Goal: Check status: Check status

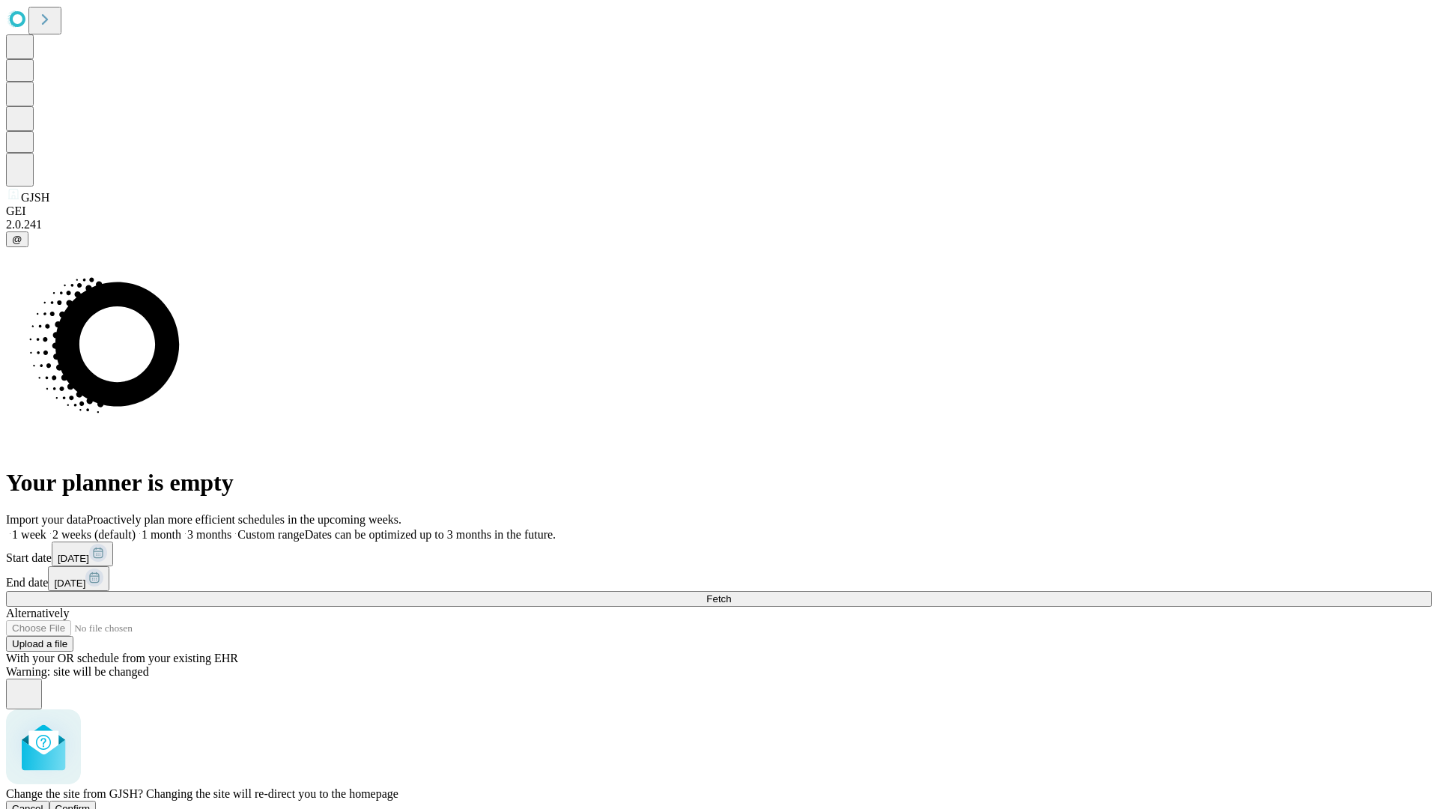
click at [91, 803] on span "Confirm" at bounding box center [72, 808] width 35 height 11
click at [46, 528] on label "1 week" at bounding box center [26, 534] width 40 height 13
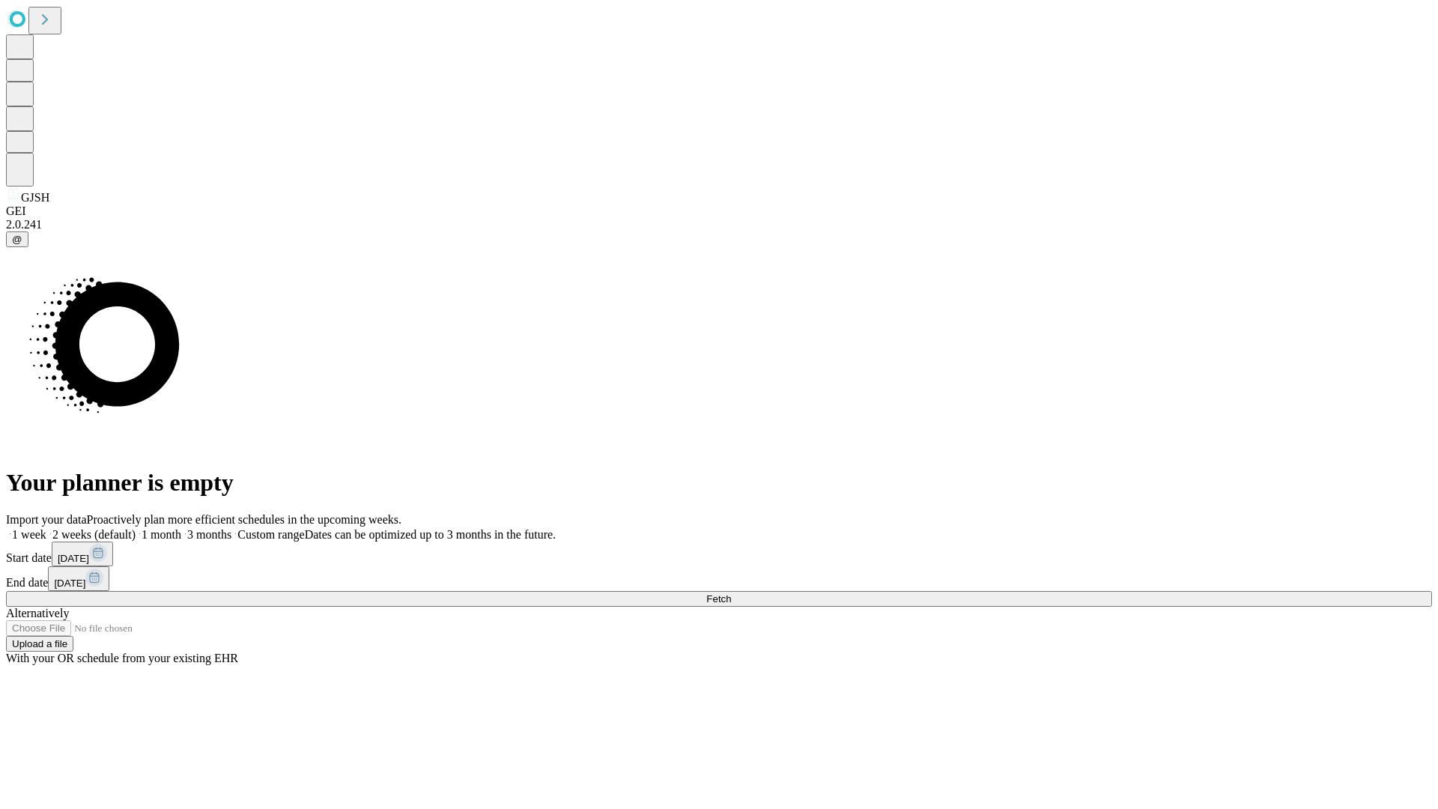
click at [731, 593] on span "Fetch" at bounding box center [718, 598] width 25 height 11
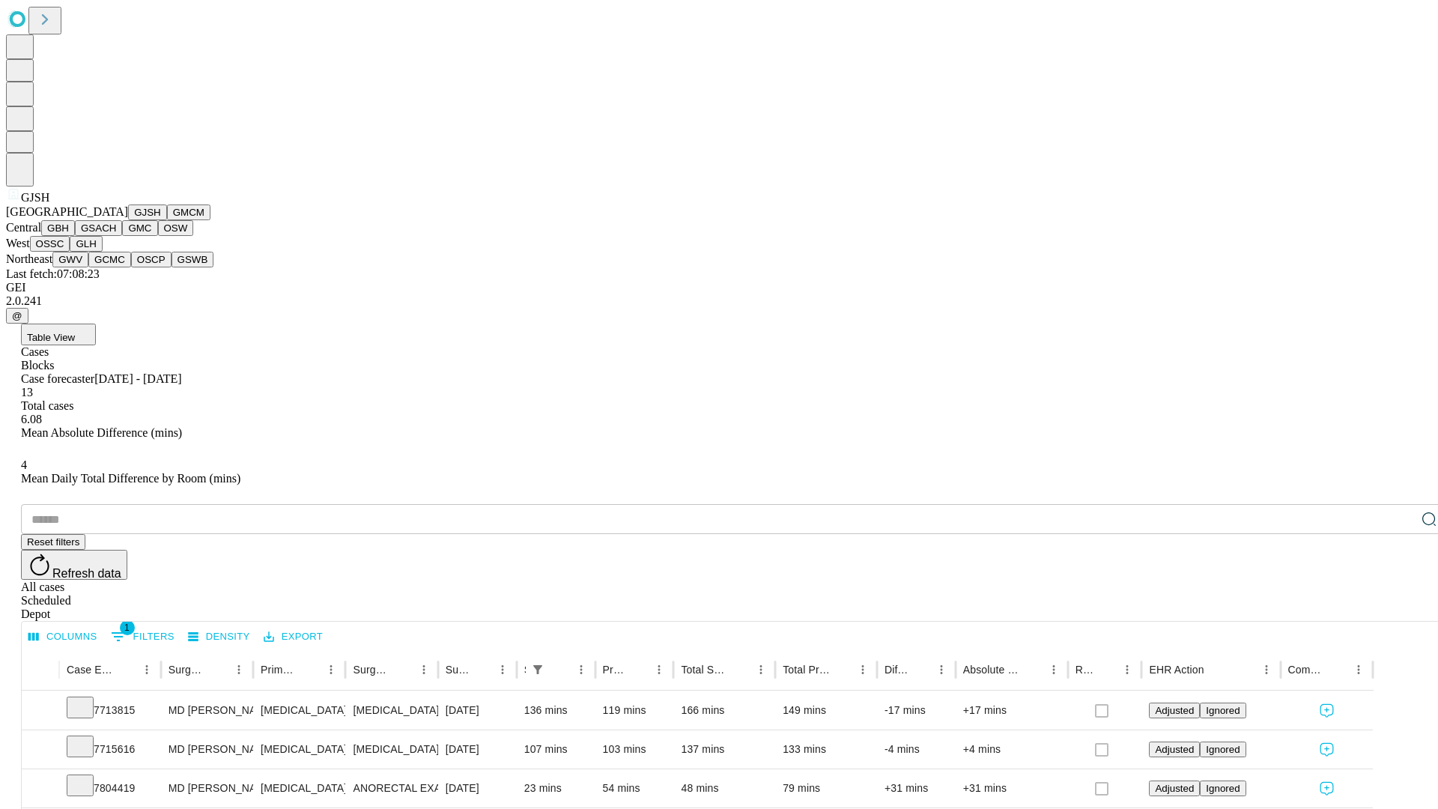
click at [167, 220] on button "GMCM" at bounding box center [188, 212] width 43 height 16
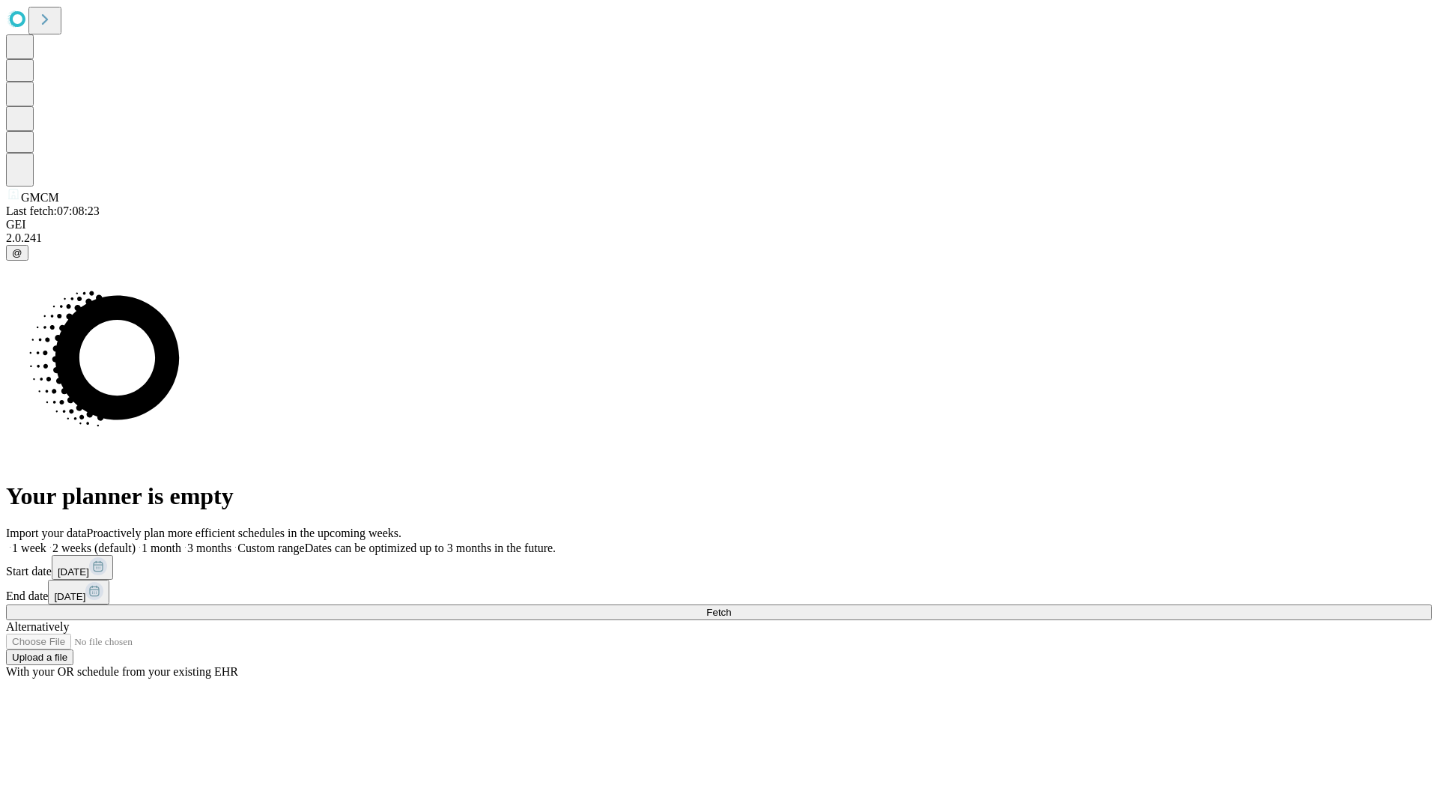
click at [46, 542] on label "1 week" at bounding box center [26, 548] width 40 height 13
click at [731, 607] on span "Fetch" at bounding box center [718, 612] width 25 height 11
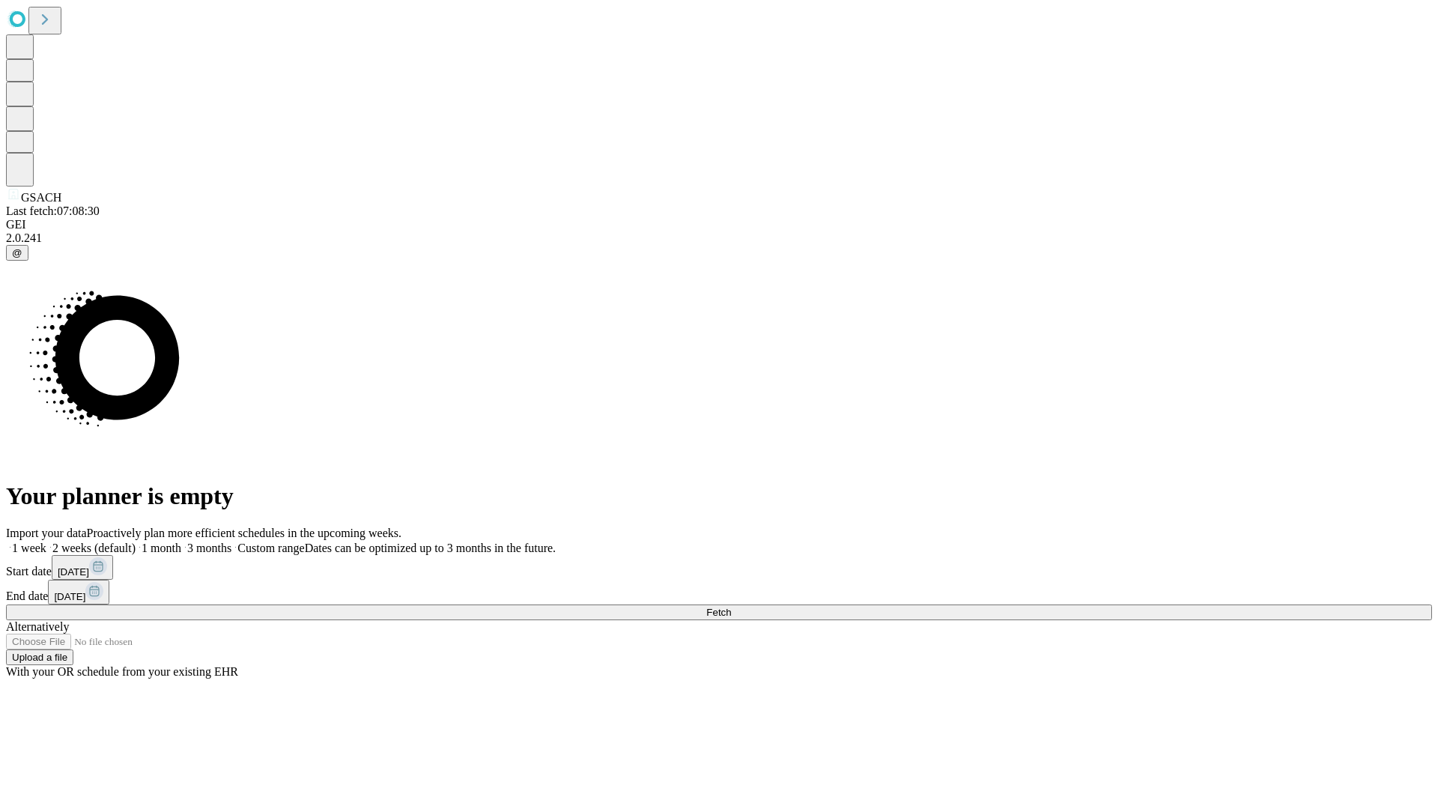
click at [731, 607] on span "Fetch" at bounding box center [718, 612] width 25 height 11
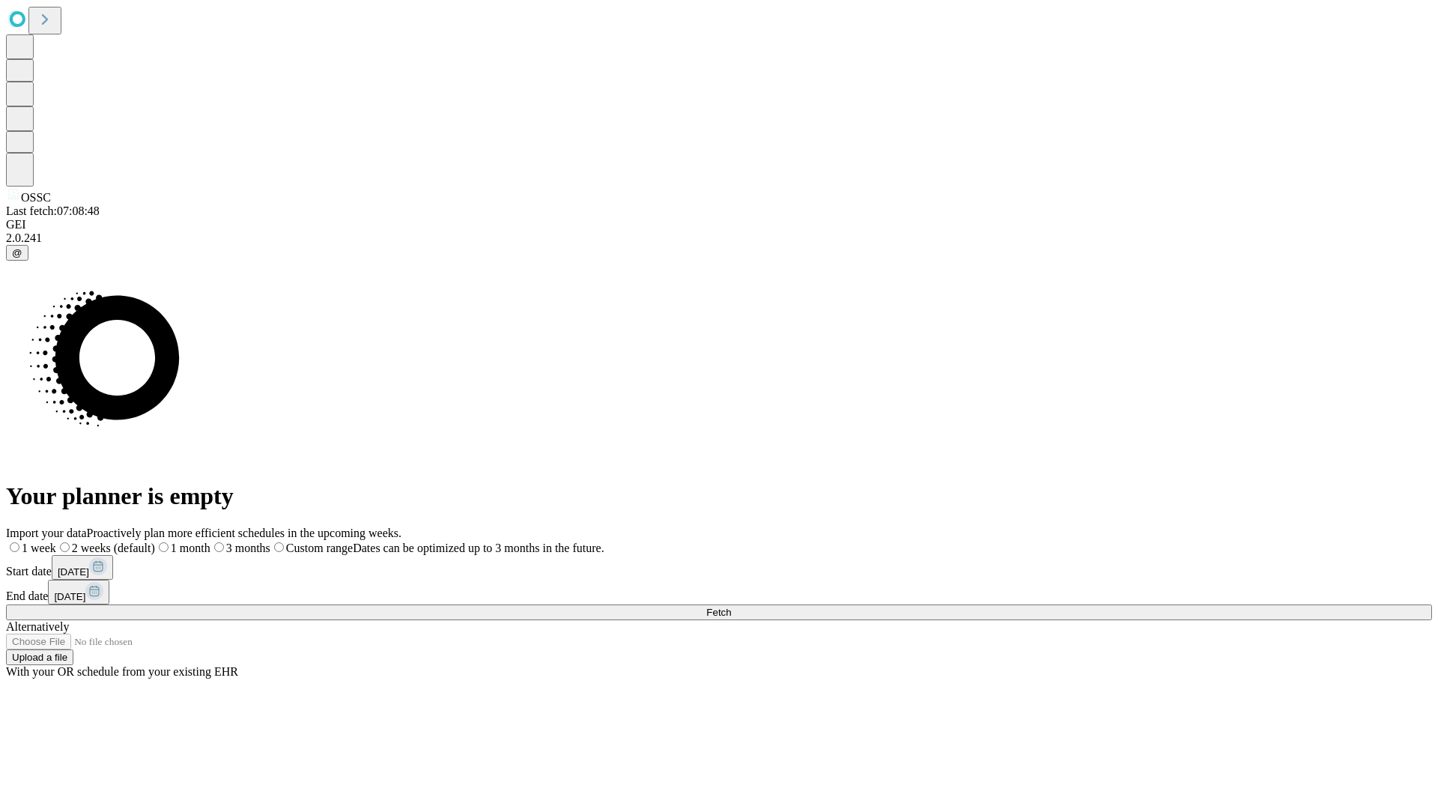
click at [56, 542] on label "1 week" at bounding box center [31, 548] width 50 height 13
click at [731, 607] on span "Fetch" at bounding box center [718, 612] width 25 height 11
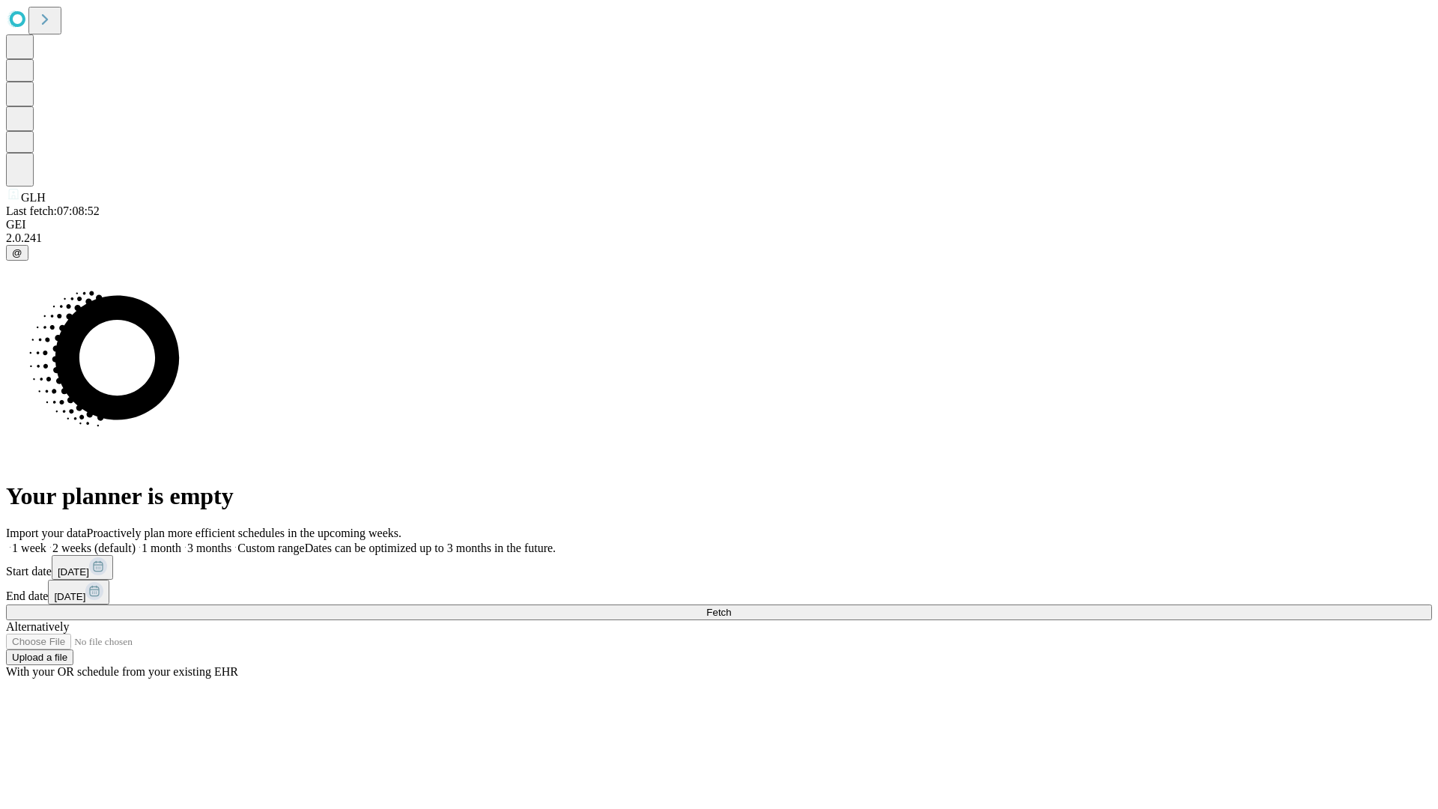
click at [46, 542] on label "1 week" at bounding box center [26, 548] width 40 height 13
click at [731, 607] on span "Fetch" at bounding box center [718, 612] width 25 height 11
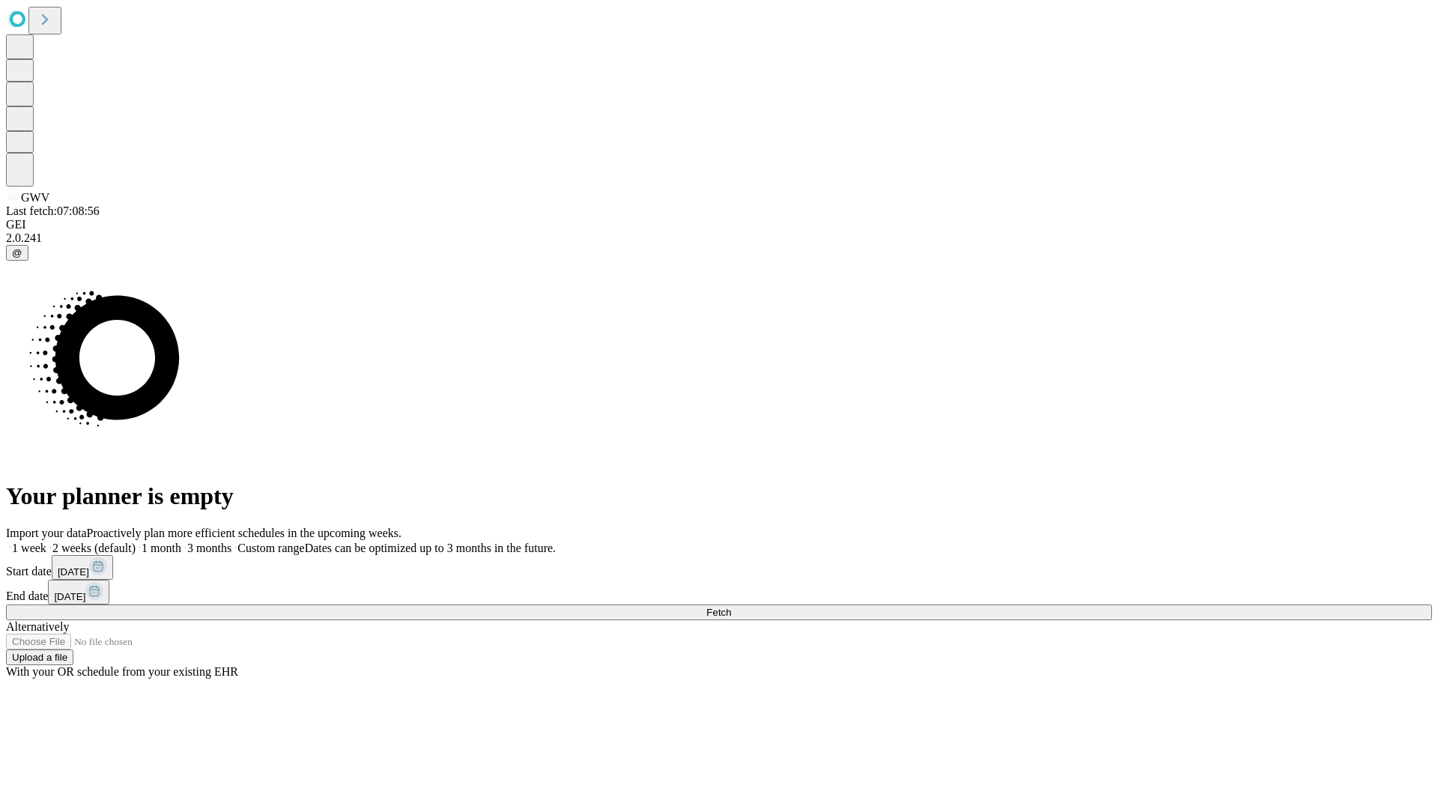
click at [46, 542] on label "1 week" at bounding box center [26, 548] width 40 height 13
click at [731, 607] on span "Fetch" at bounding box center [718, 612] width 25 height 11
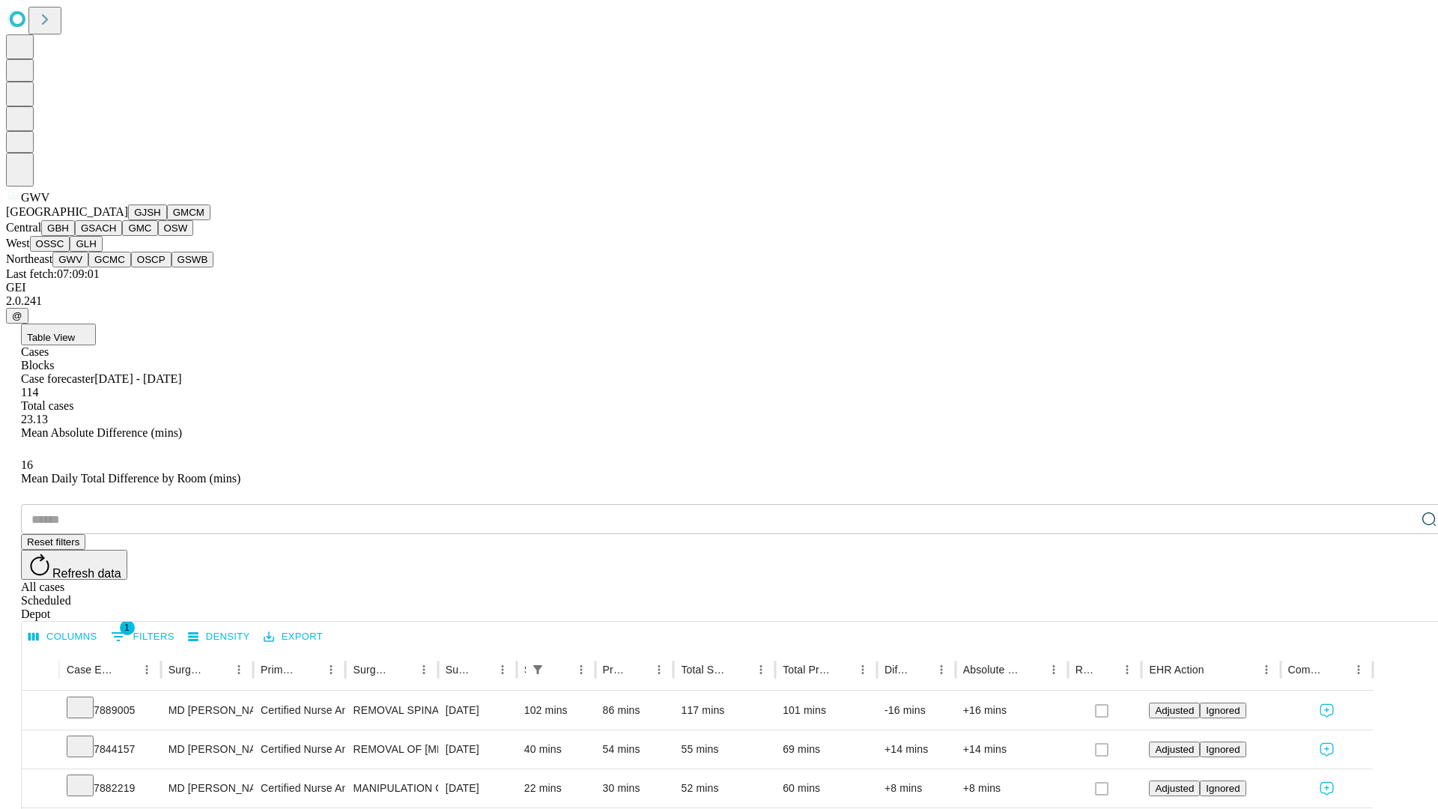
click at [116, 267] on button "GCMC" at bounding box center [109, 260] width 43 height 16
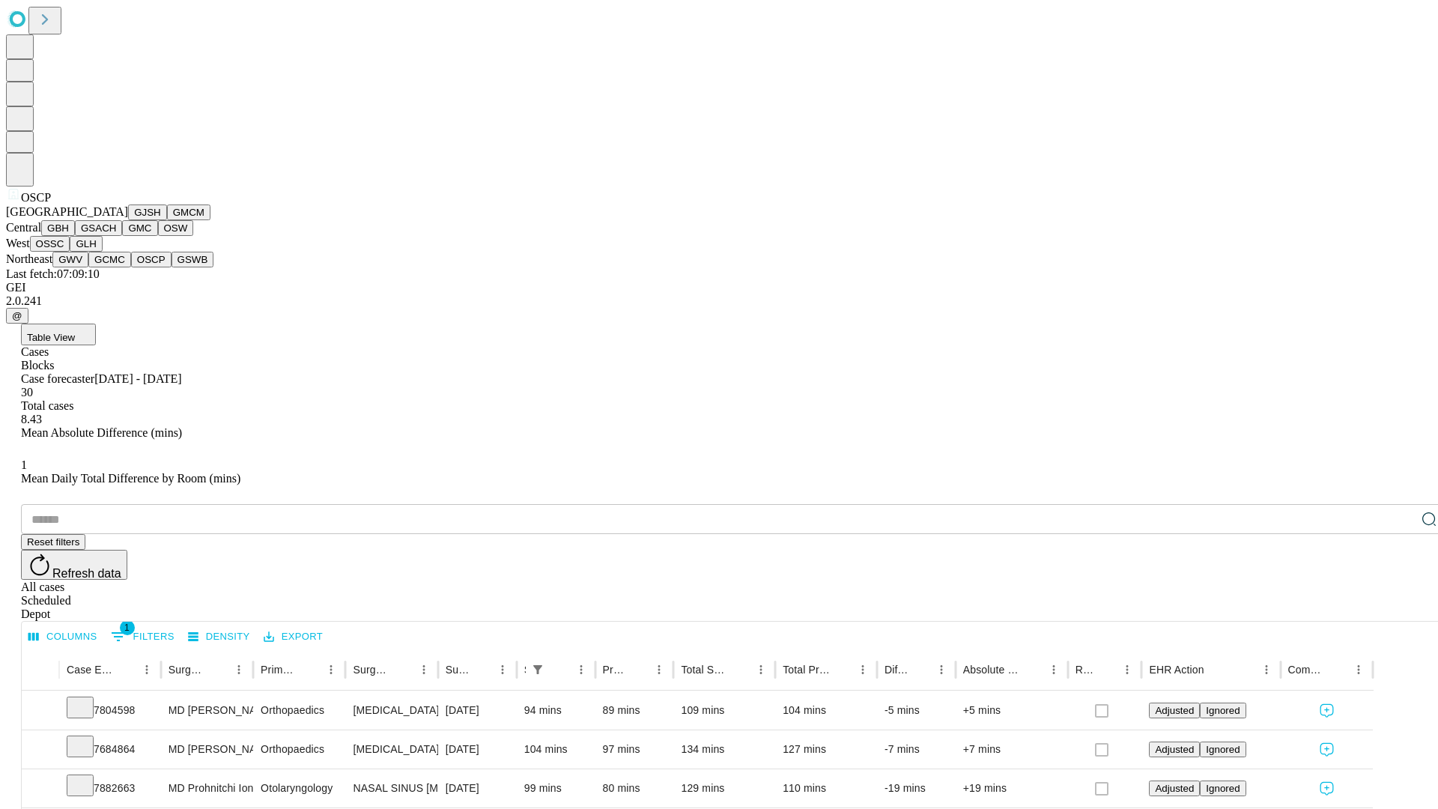
click at [172, 267] on button "GSWB" at bounding box center [193, 260] width 43 height 16
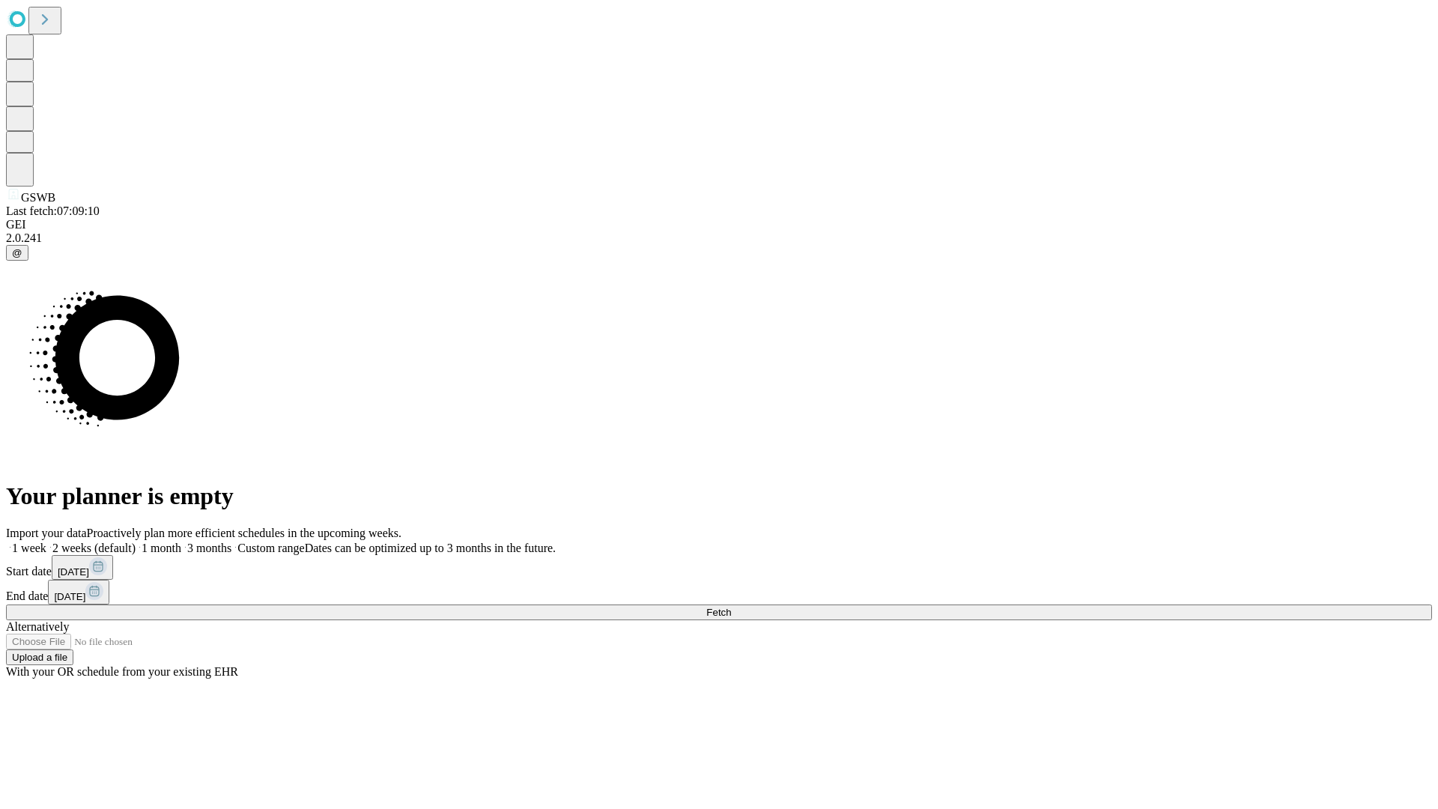
click at [46, 542] on label "1 week" at bounding box center [26, 548] width 40 height 13
click at [731, 607] on span "Fetch" at bounding box center [718, 612] width 25 height 11
